Goal: Information Seeking & Learning: Compare options

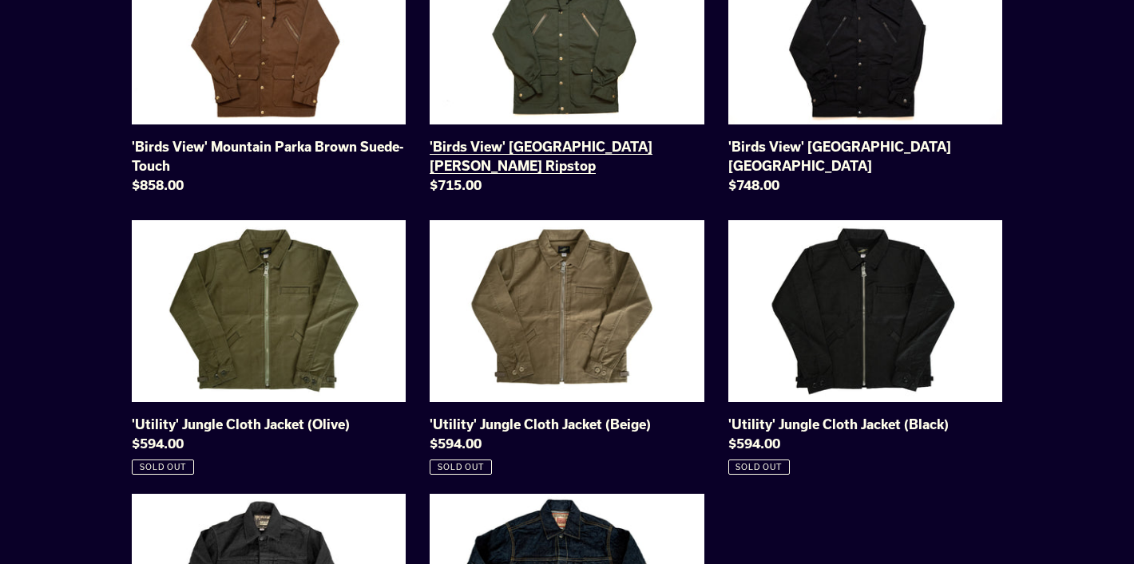
scroll to position [252, 0]
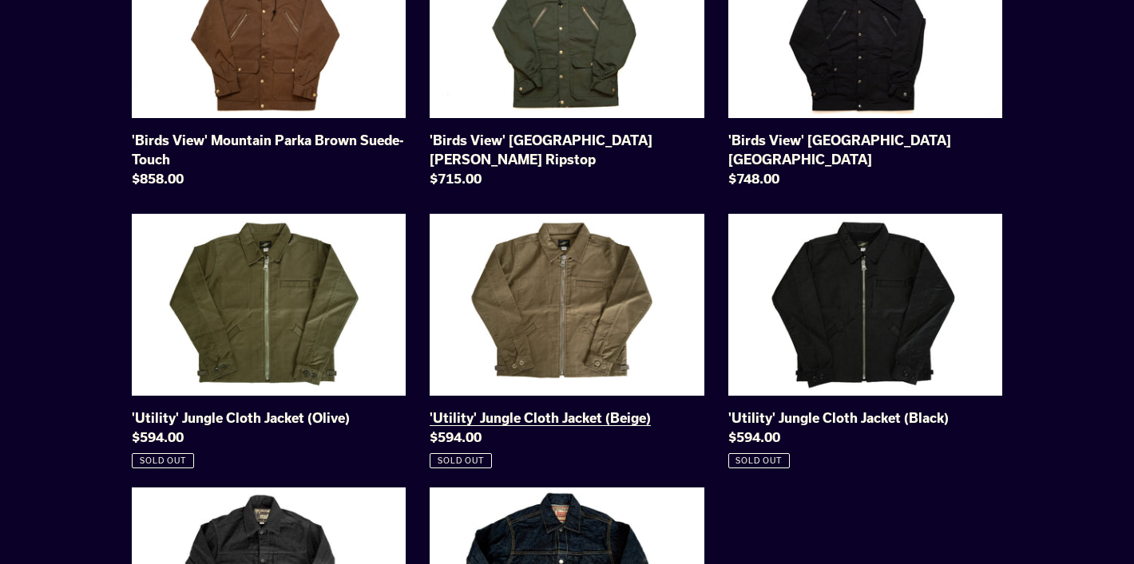
click at [592, 308] on link "'Utility' Jungle Cloth Jacket (Beige)" at bounding box center [567, 341] width 274 height 255
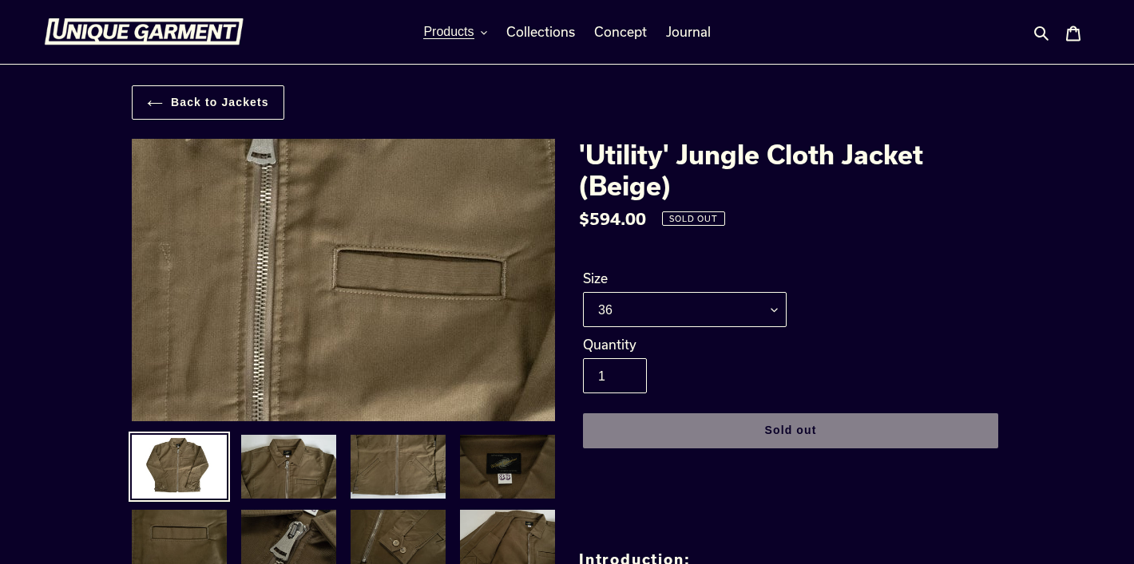
click at [363, 239] on img at bounding box center [285, 397] width 1635 height 1091
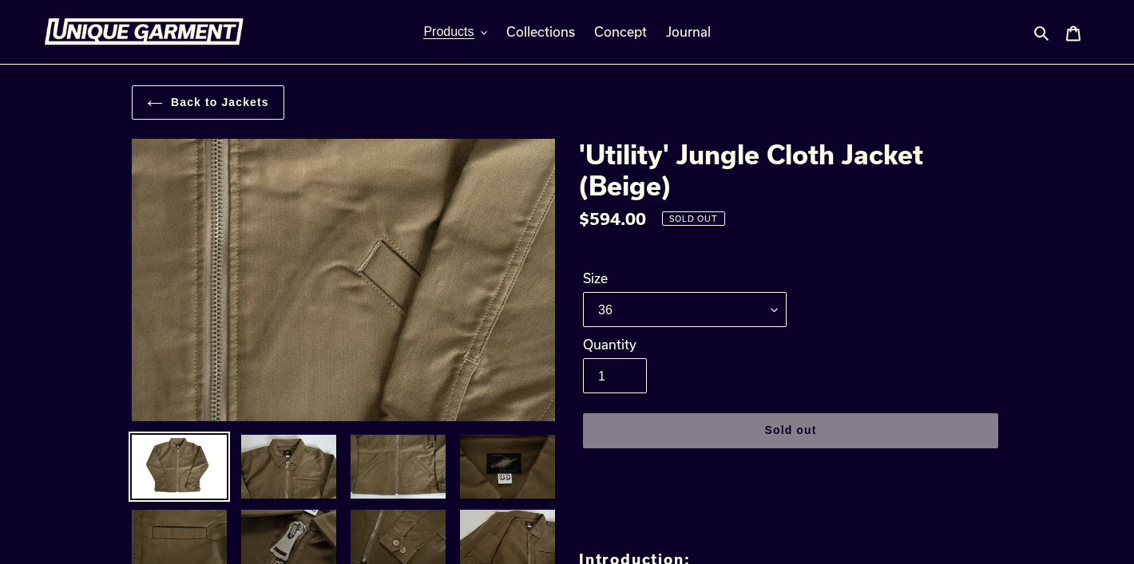
click at [378, 331] on img at bounding box center [245, 135] width 1635 height 1091
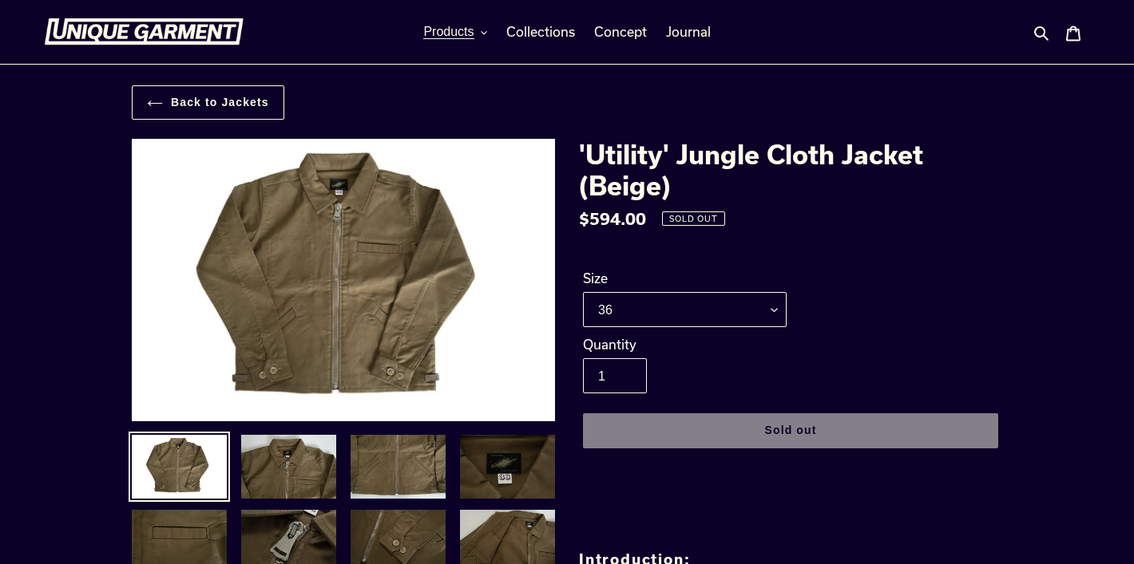
click at [196, 449] on img at bounding box center [179, 467] width 98 height 67
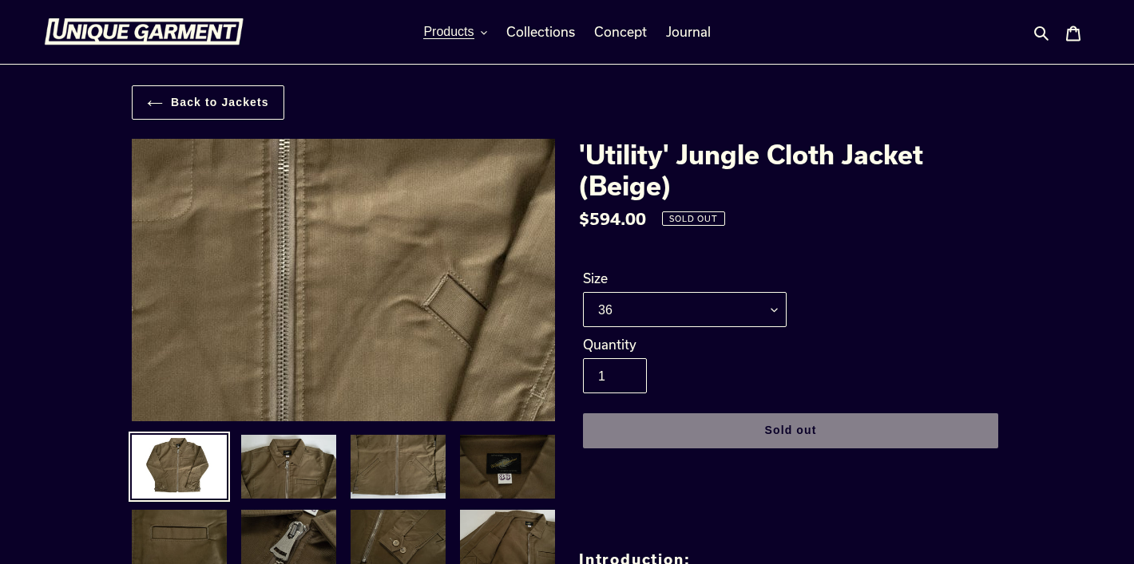
click at [355, 317] on img at bounding box center [311, 169] width 1635 height 1091
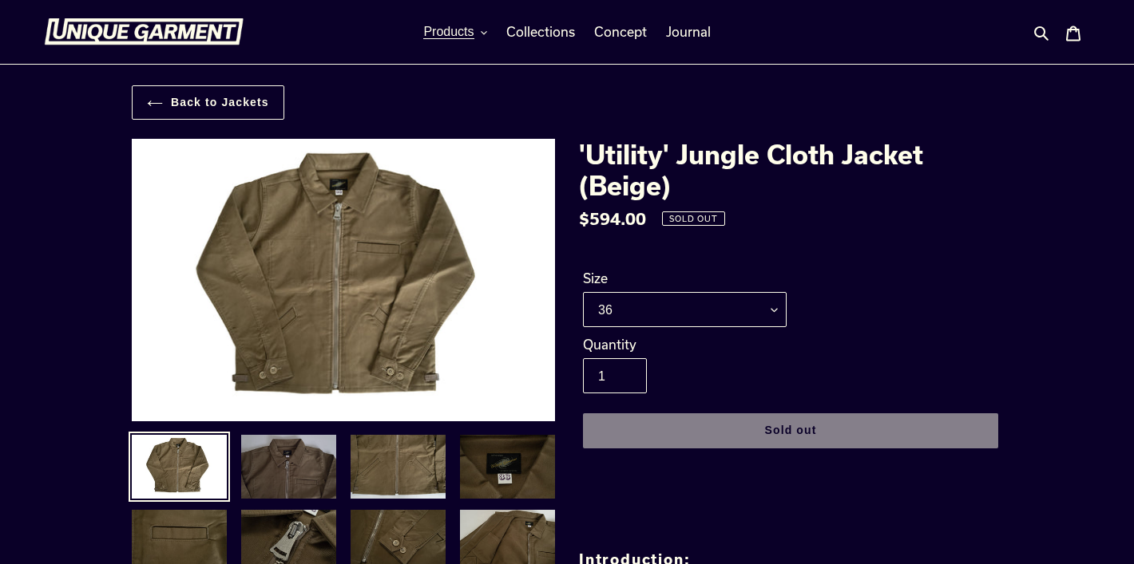
click at [279, 471] on img at bounding box center [289, 467] width 98 height 67
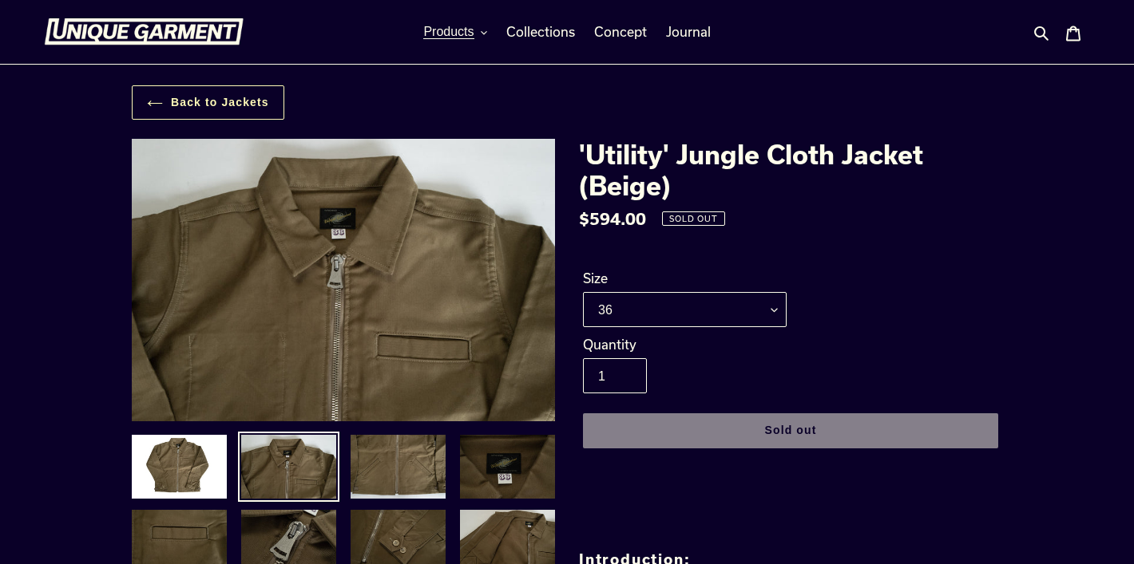
click at [264, 97] on link "Back to Jackets" at bounding box center [208, 102] width 153 height 34
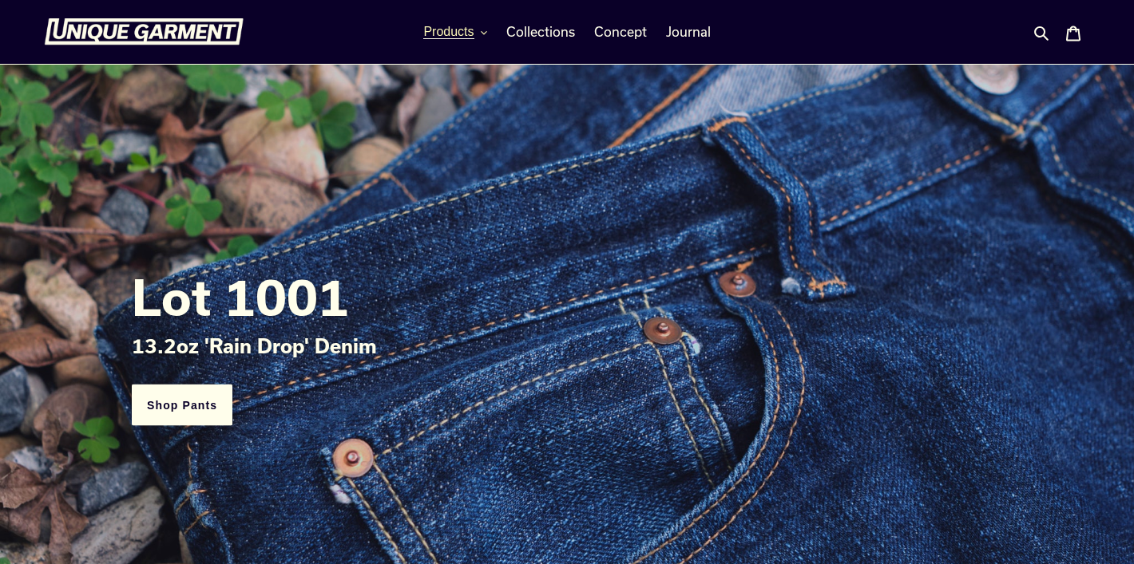
click at [476, 40] on button "Products" at bounding box center [454, 32] width 79 height 24
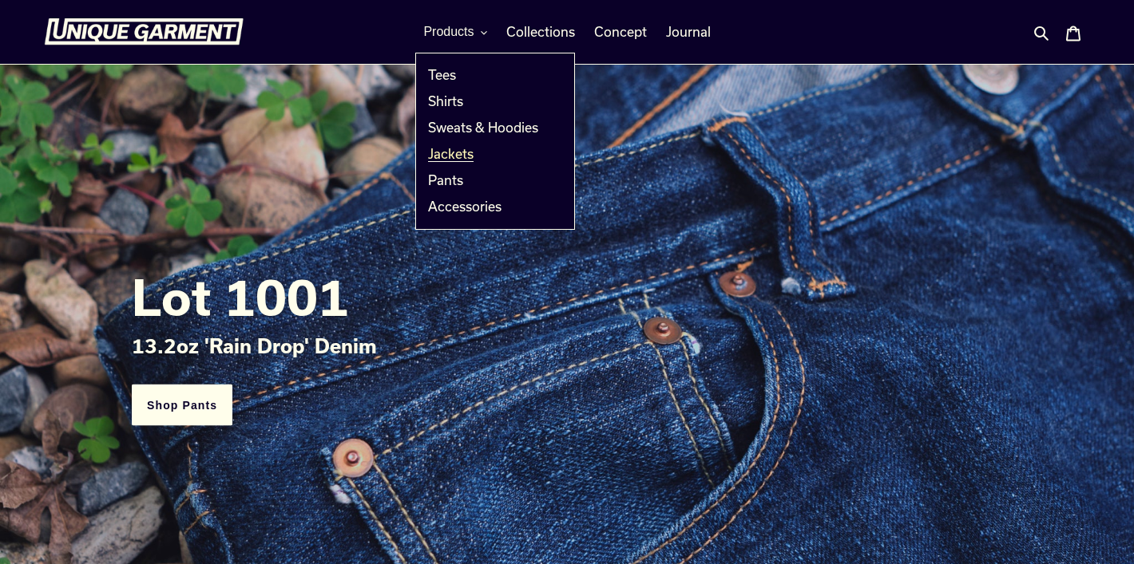
click at [459, 149] on span "Jackets" at bounding box center [451, 154] width 46 height 16
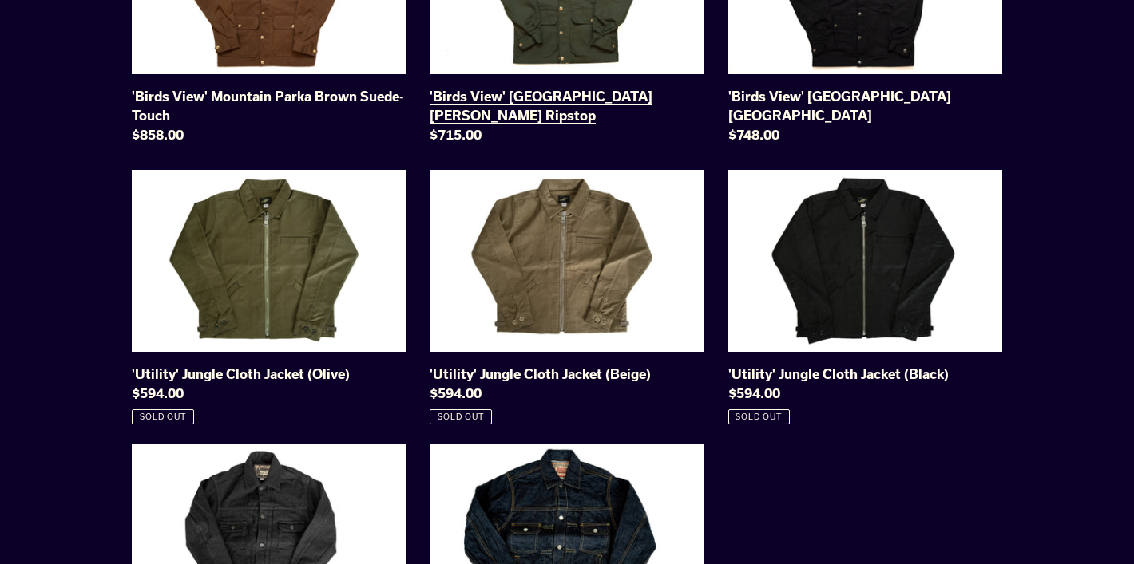
scroll to position [332, 0]
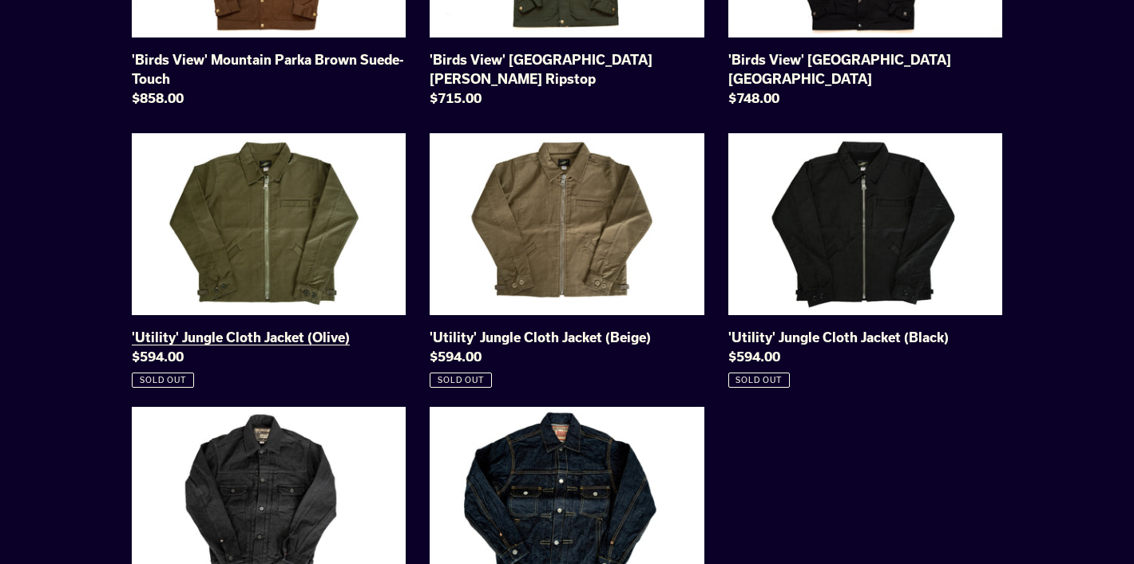
click at [330, 232] on link "'Utility' Jungle Cloth Jacket (Olive)" at bounding box center [269, 260] width 274 height 255
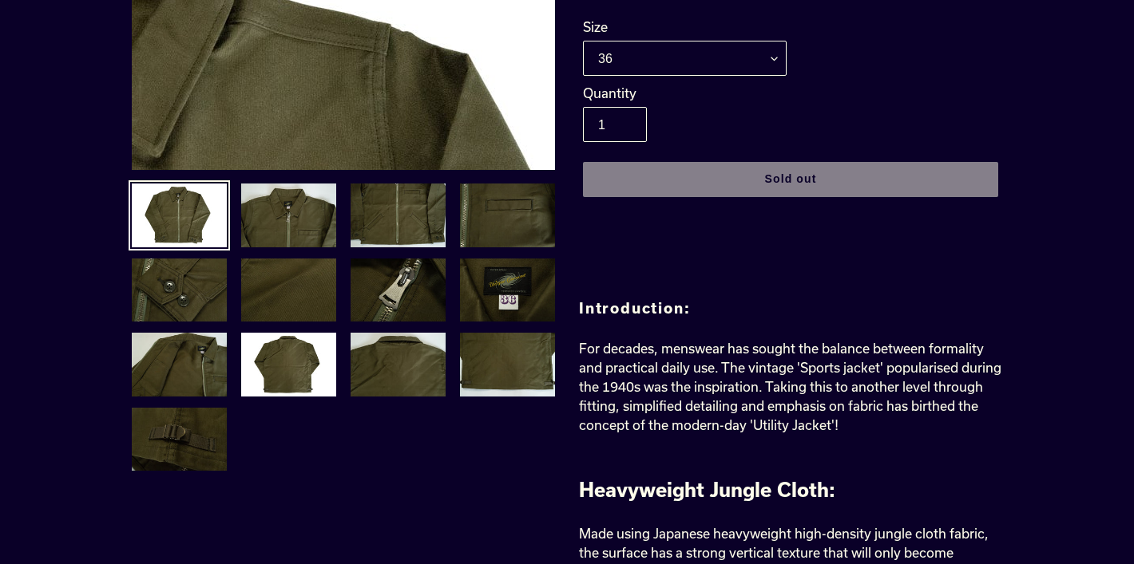
scroll to position [269, 0]
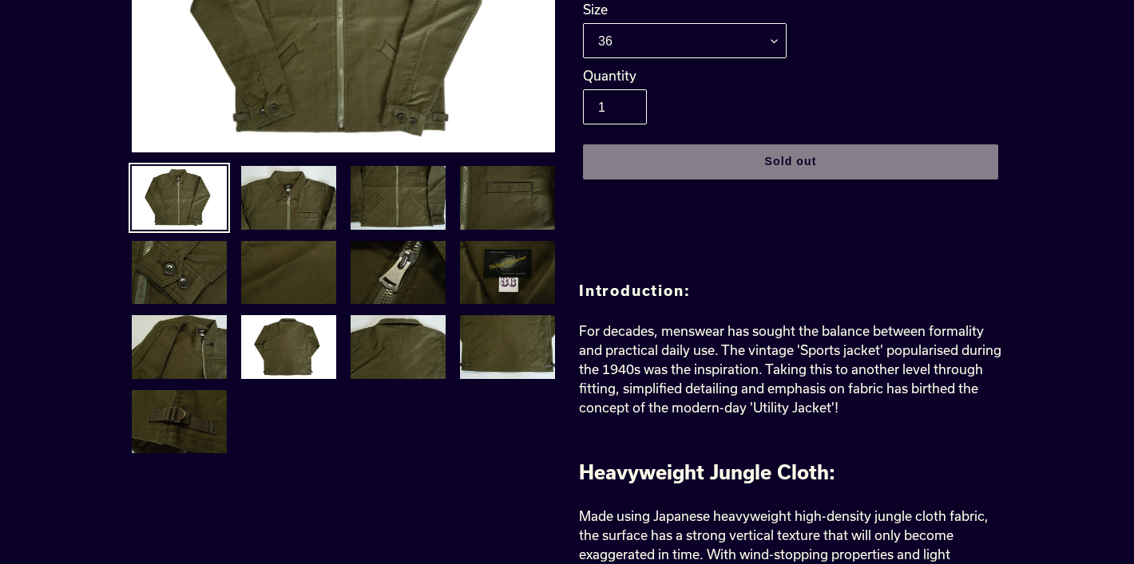
click at [158, 212] on img at bounding box center [179, 197] width 98 height 67
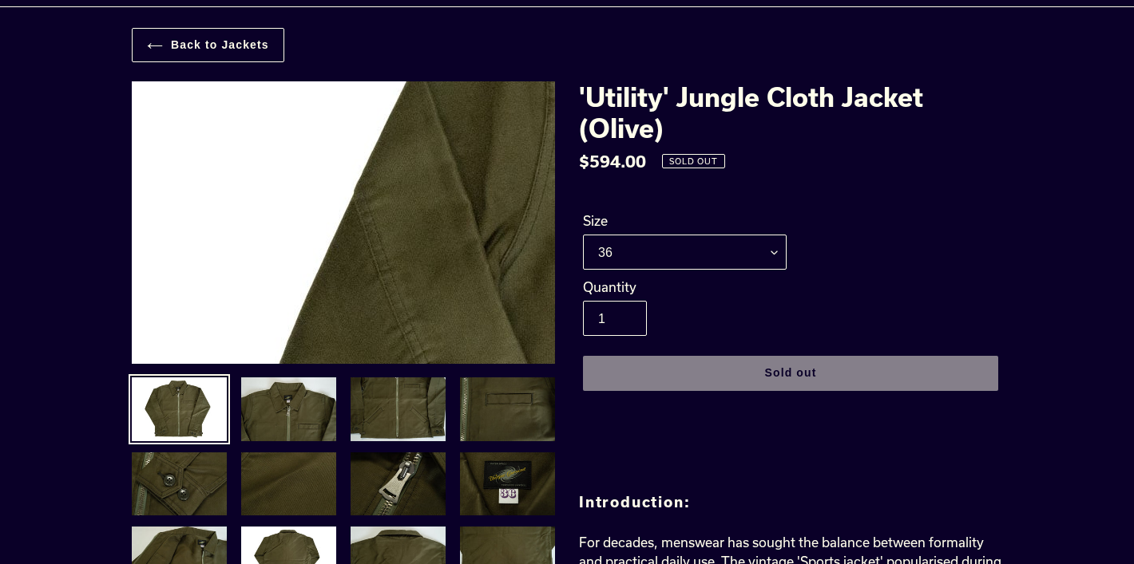
scroll to position [61, 0]
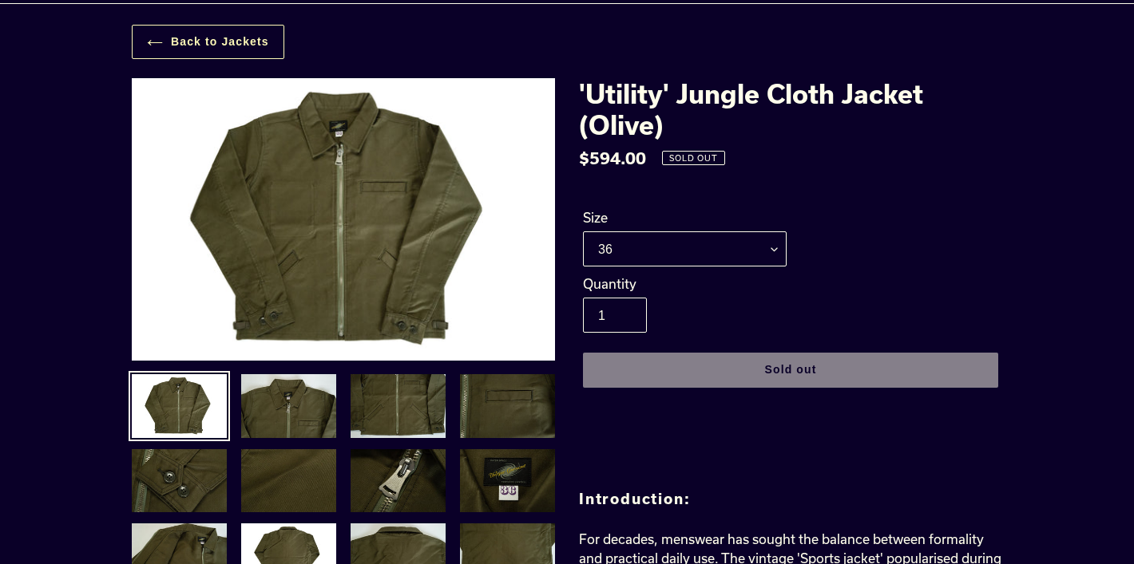
click at [244, 45] on link "Back to Jackets" at bounding box center [208, 42] width 153 height 34
